Goal: Information Seeking & Learning: Learn about a topic

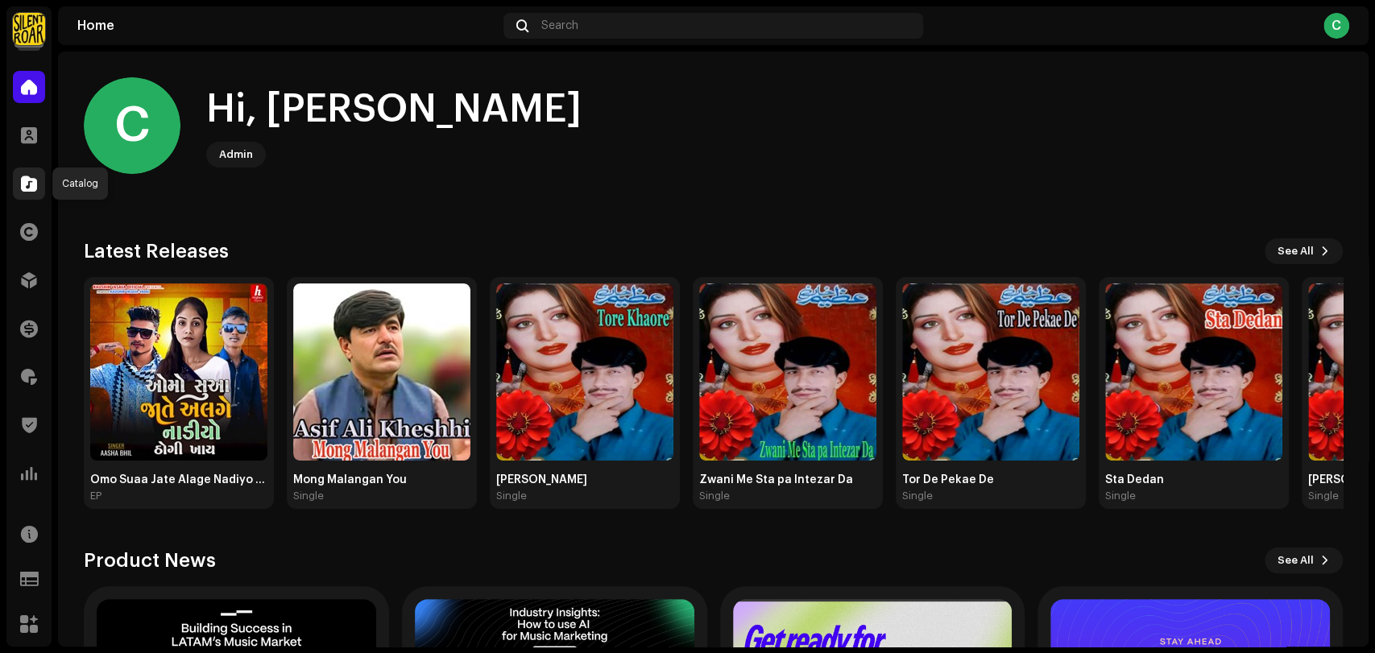
click at [31, 180] on span at bounding box center [29, 183] width 16 height 13
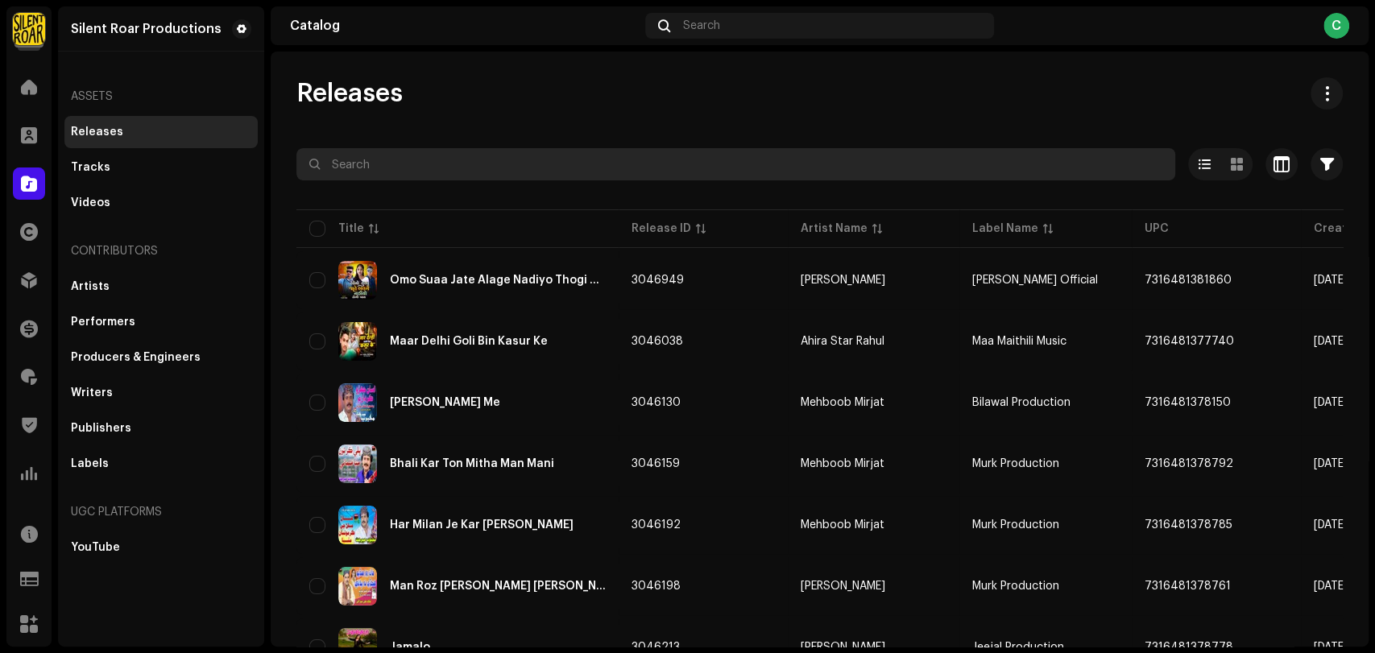
click at [463, 155] on input "text" at bounding box center [735, 164] width 879 height 32
paste input "Ameer Production 555"
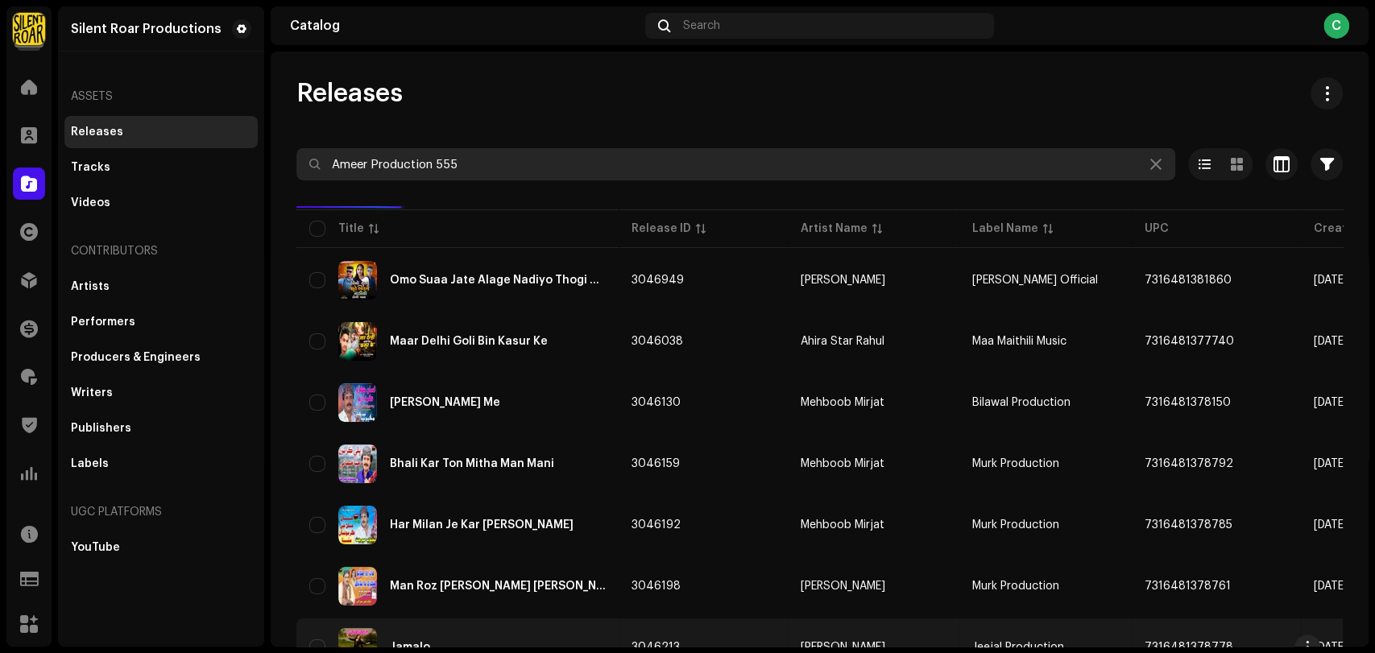
type input "Ameer Production 555"
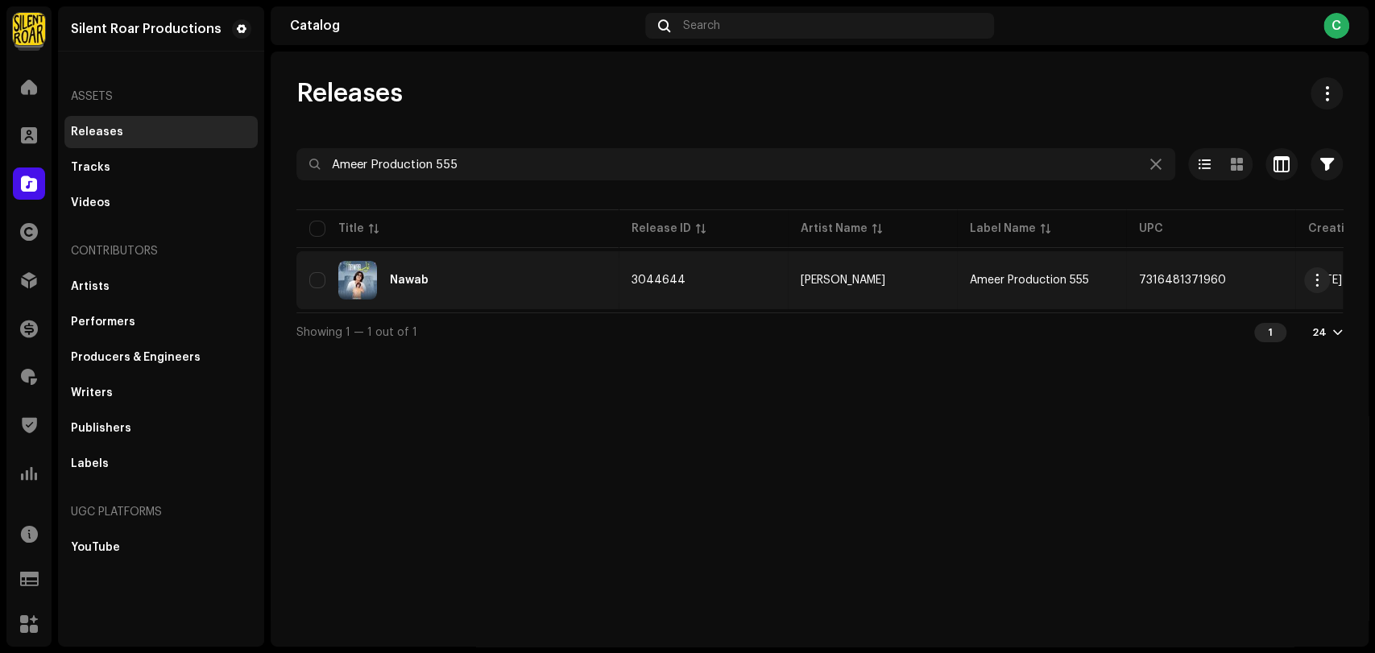
click at [400, 276] on div "Nawab" at bounding box center [409, 280] width 39 height 11
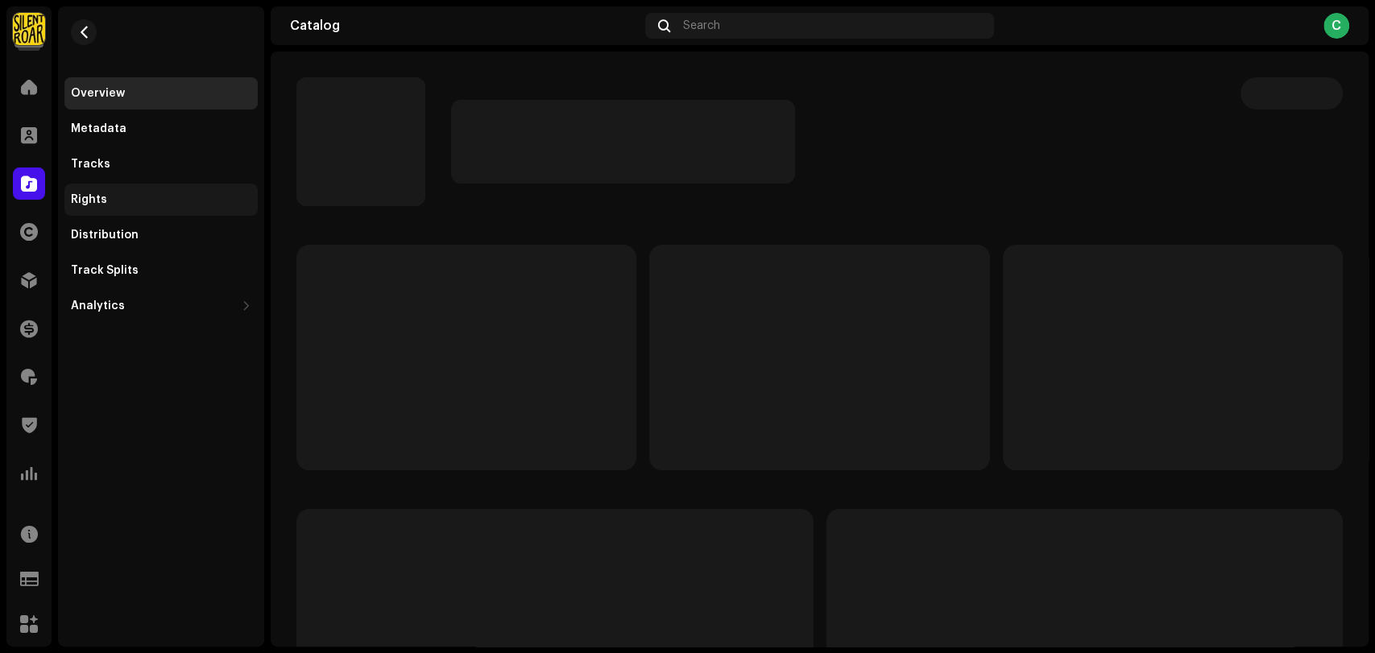
click at [145, 201] on div "Rights" at bounding box center [161, 199] width 180 height 13
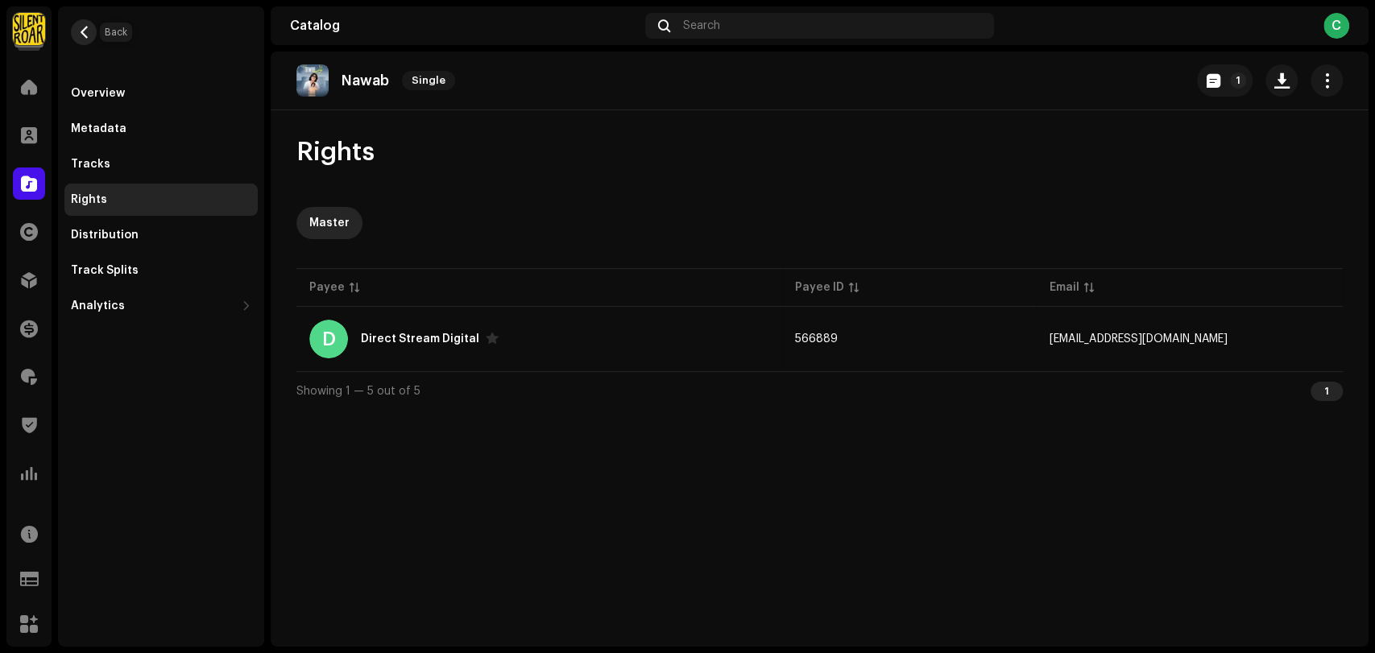
click at [89, 31] on span "button" at bounding box center [84, 32] width 12 height 13
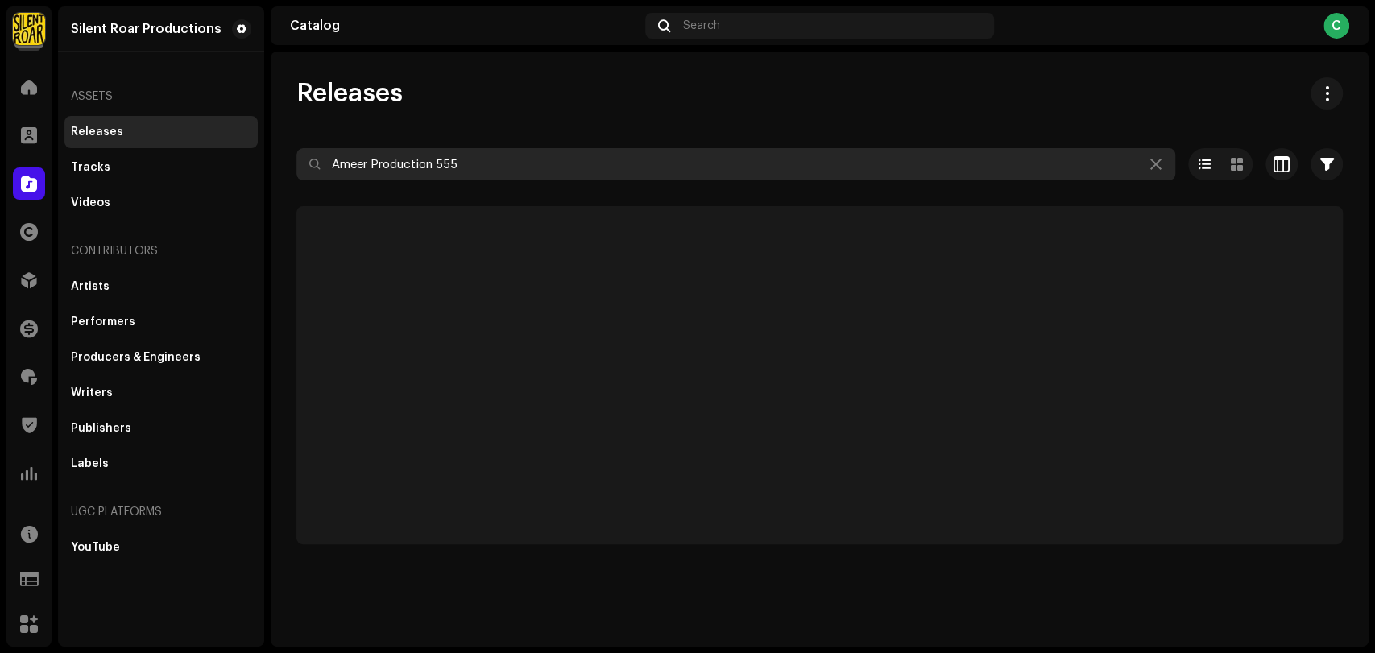
drag, startPoint x: 491, startPoint y: 156, endPoint x: 0, endPoint y: 94, distance: 494.5
click at [0, 95] on div "Silent Roar Productions Home Clients Catalog Rights Distribution Finance Royalt…" at bounding box center [687, 326] width 1375 height 653
paste input "Maqsood Sanjrani Official"
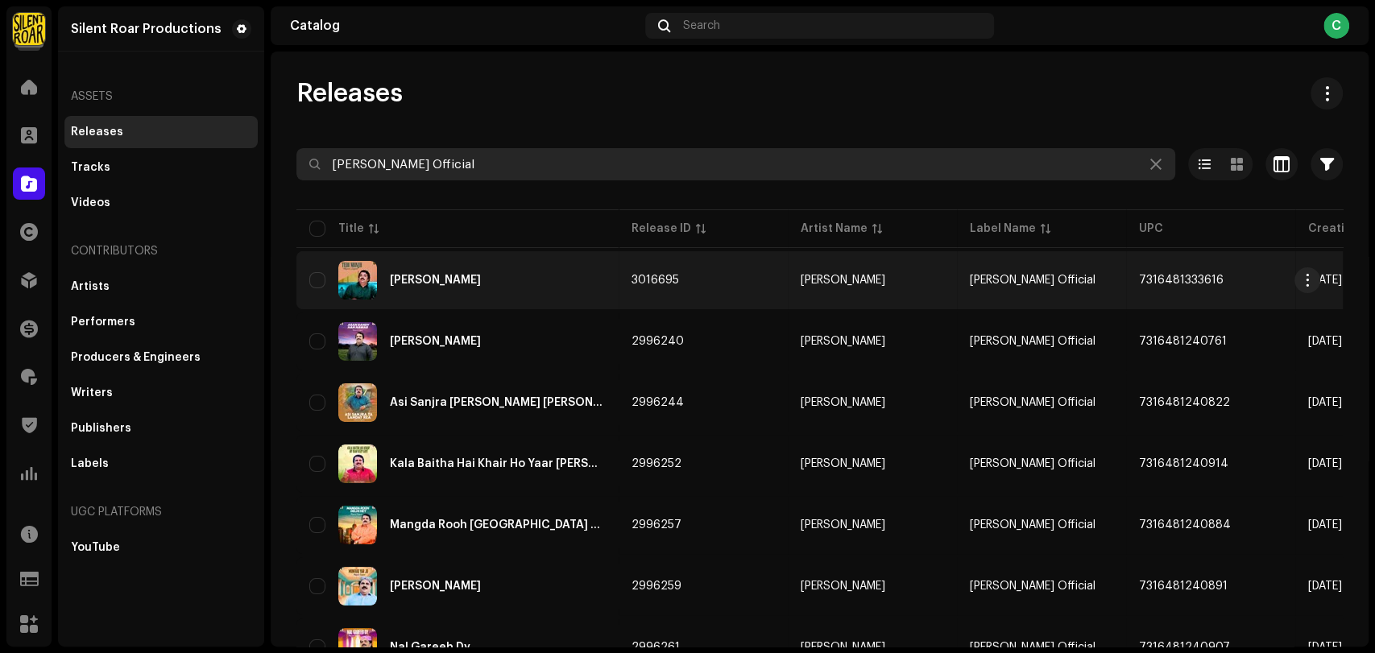
type input "Maqsood Sanjrani Official"
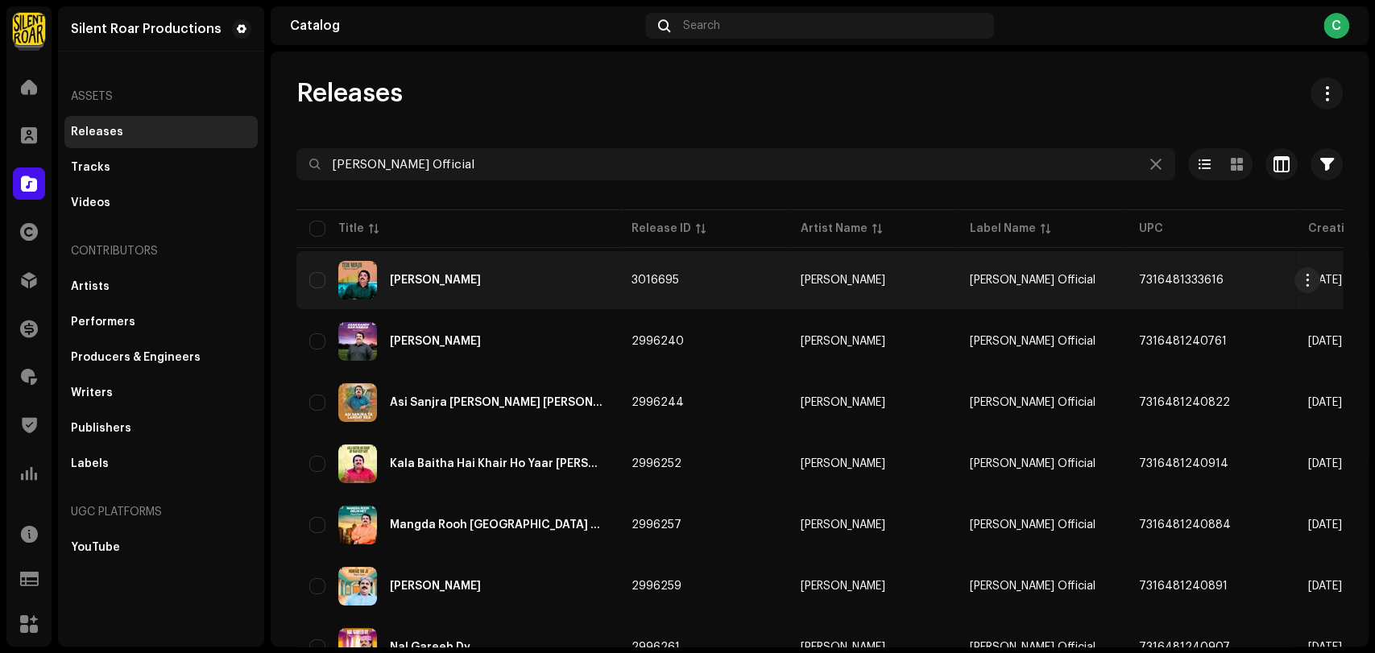
click at [410, 275] on div "Tedi Monjh" at bounding box center [435, 280] width 91 height 11
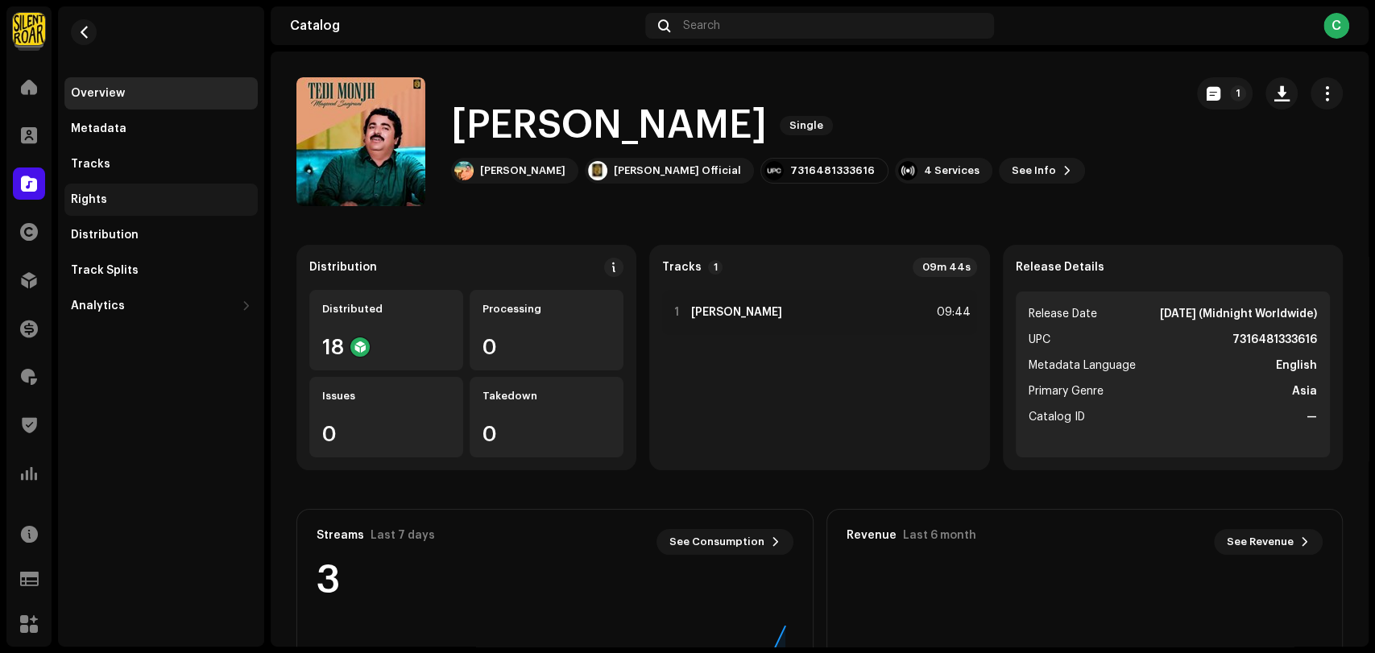
click at [144, 208] on div "Rights" at bounding box center [160, 200] width 193 height 32
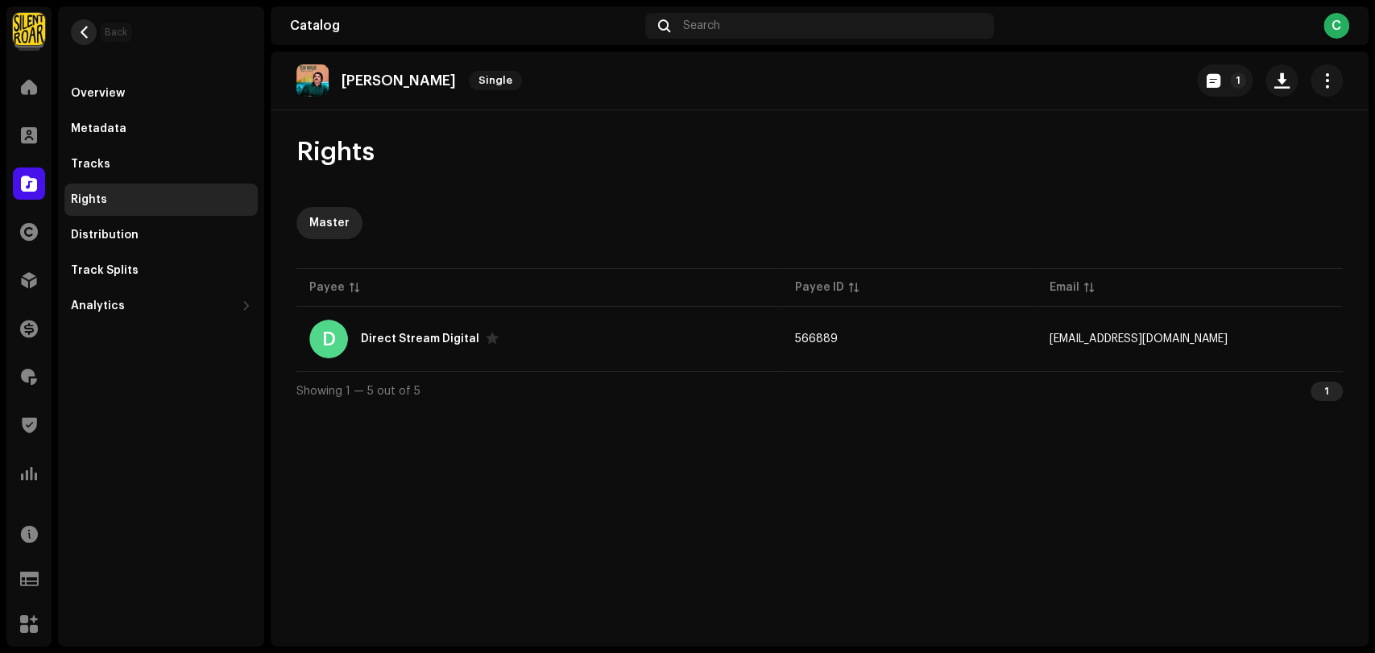
click at [87, 42] on button "button" at bounding box center [84, 32] width 26 height 26
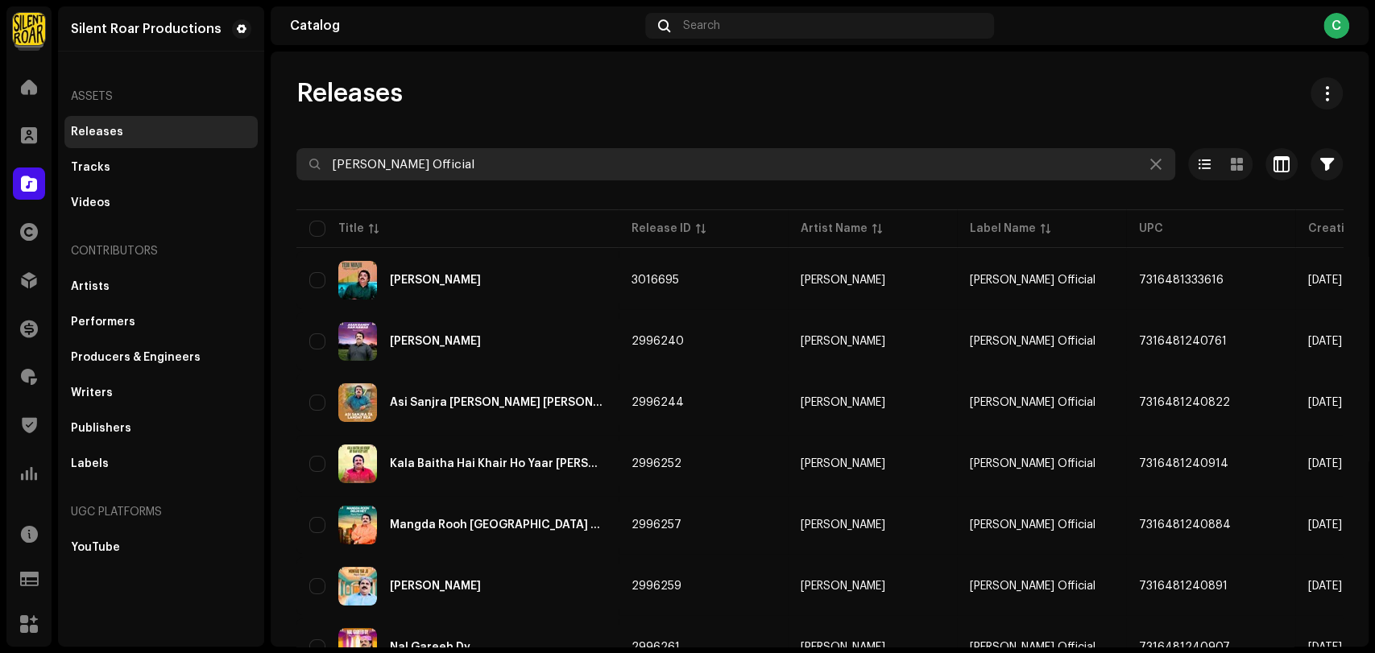
drag, startPoint x: 497, startPoint y: 163, endPoint x: 6, endPoint y: 133, distance: 492.3
click at [14, 135] on div "Silent Roar Productions Home Clients Catalog Rights Distribution Finance Royalt…" at bounding box center [687, 326] width 1375 height 653
